Goal: Task Accomplishment & Management: Manage account settings

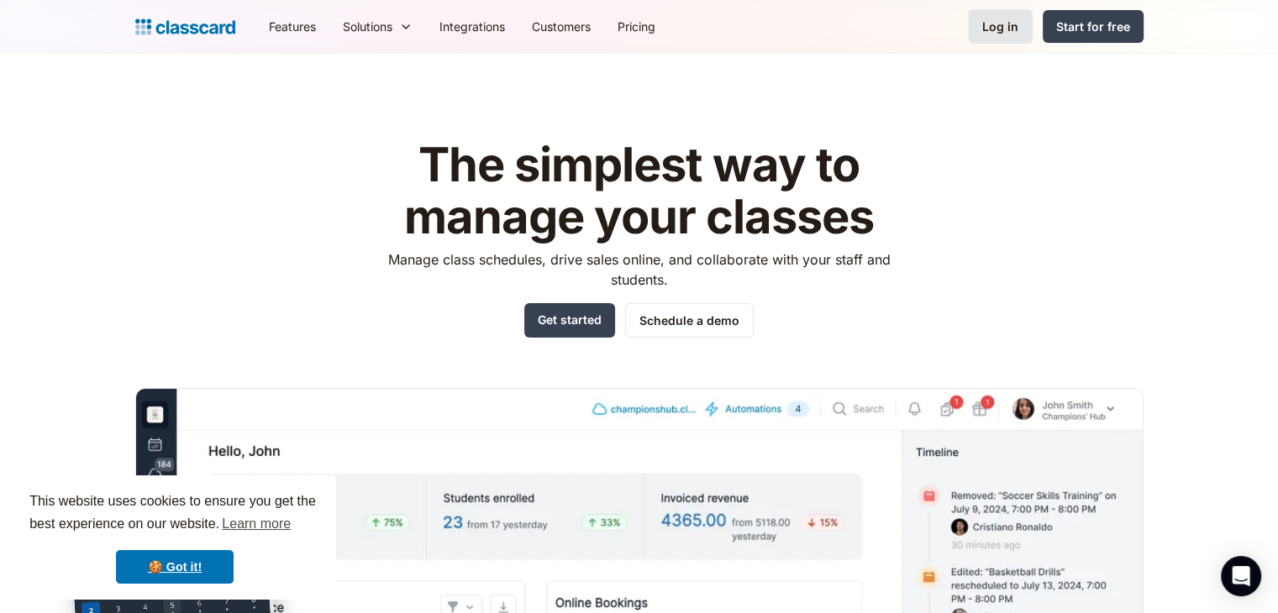
click at [1013, 41] on link "Log in" at bounding box center [1000, 26] width 65 height 34
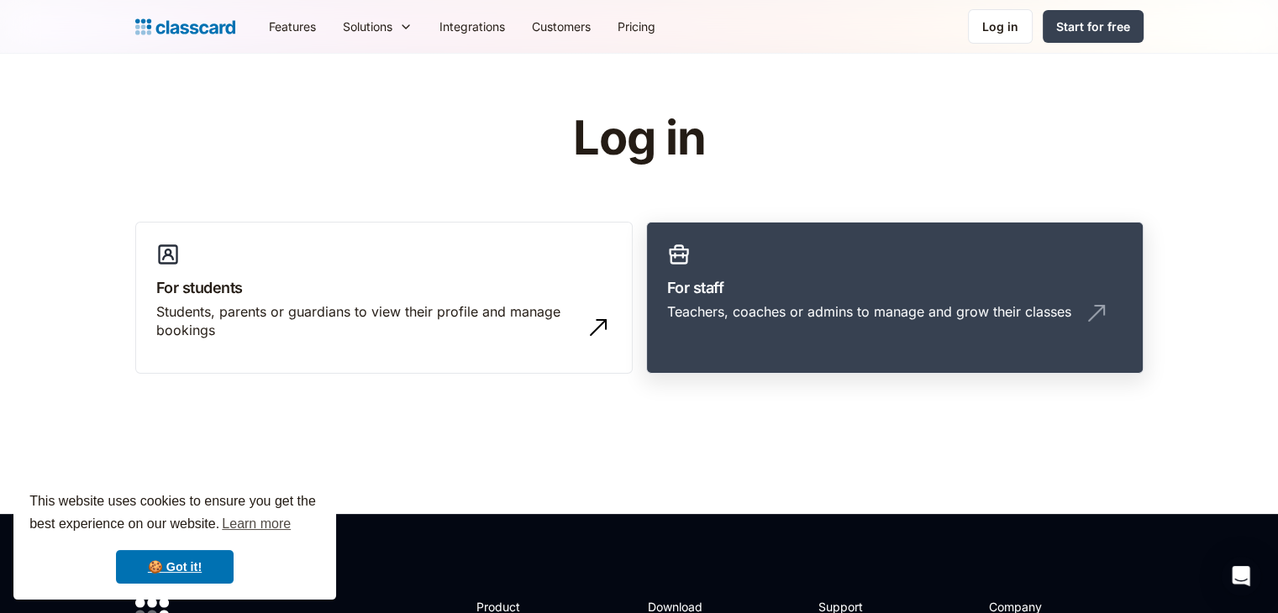
click at [750, 324] on div "Teachers, coaches or admins to manage and grow their classes" at bounding box center [894, 319] width 455 height 32
